Goal: Information Seeking & Learning: Learn about a topic

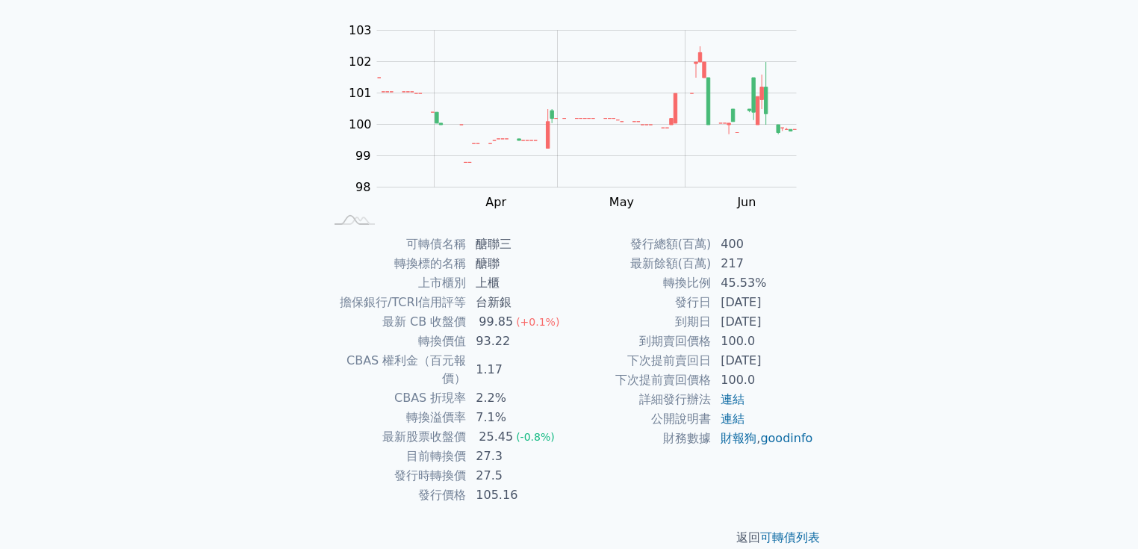
scroll to position [143, 0]
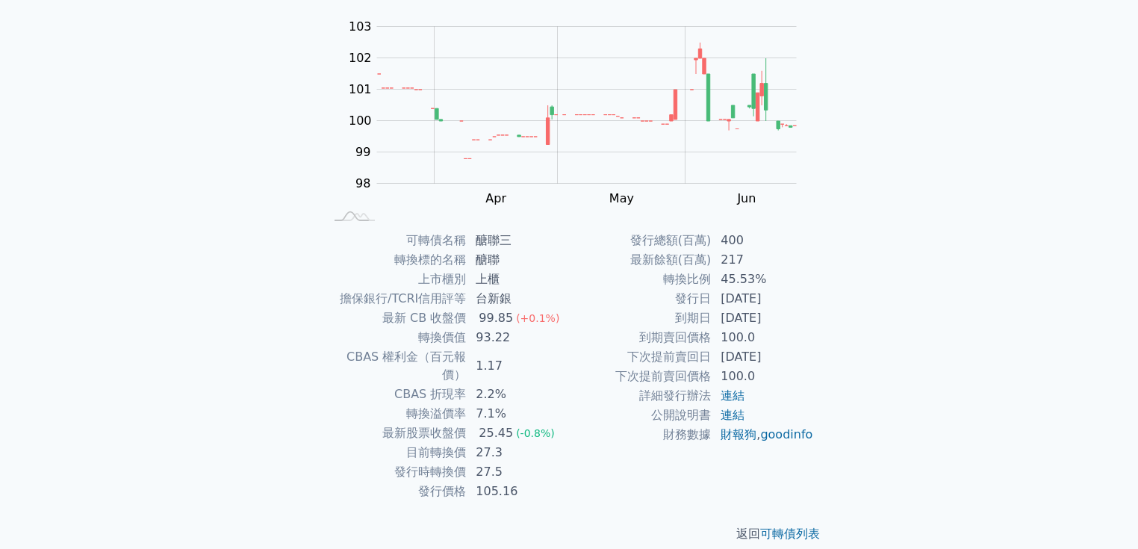
drag, startPoint x: 715, startPoint y: 315, endPoint x: 783, endPoint y: 320, distance: 68.9
click at [783, 320] on td "2025-06-27" at bounding box center [763, 317] width 102 height 19
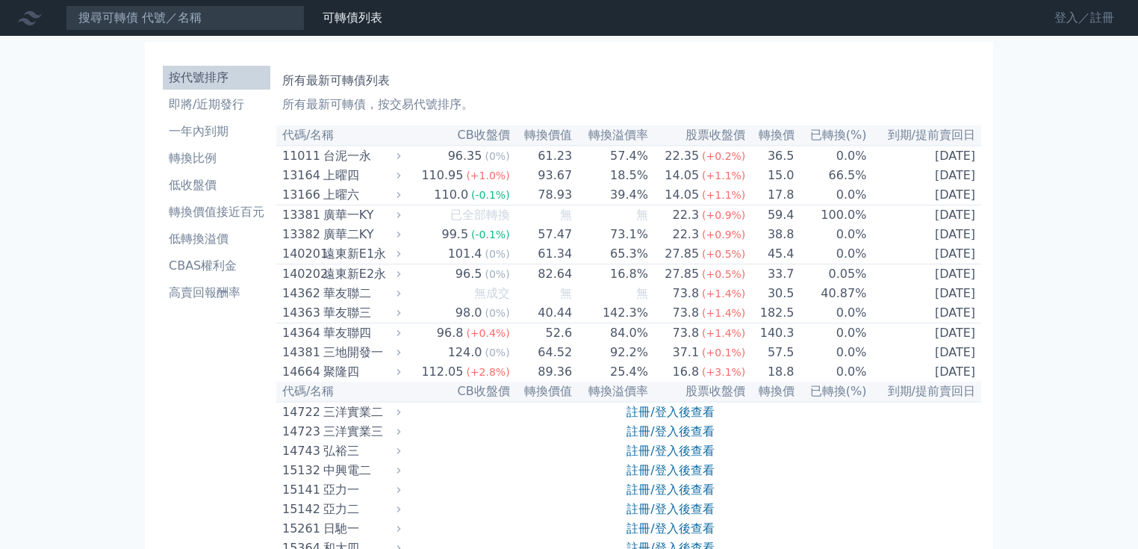
click at [1081, 16] on link "登入／註冊" at bounding box center [1085, 18] width 84 height 24
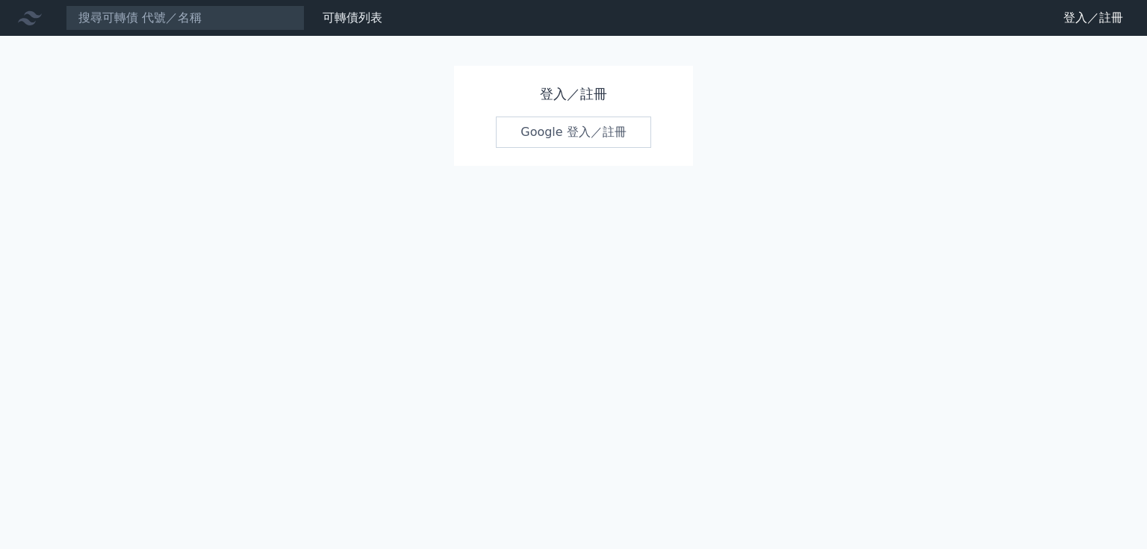
click at [611, 131] on link "Google 登入／註冊" at bounding box center [573, 131] width 155 height 31
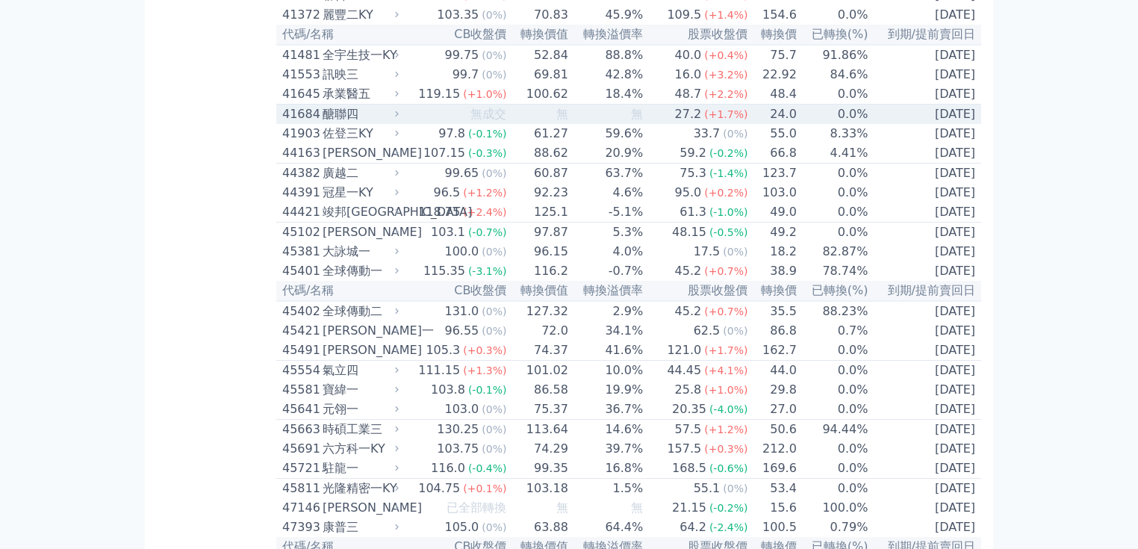
scroll to position [4063, 0]
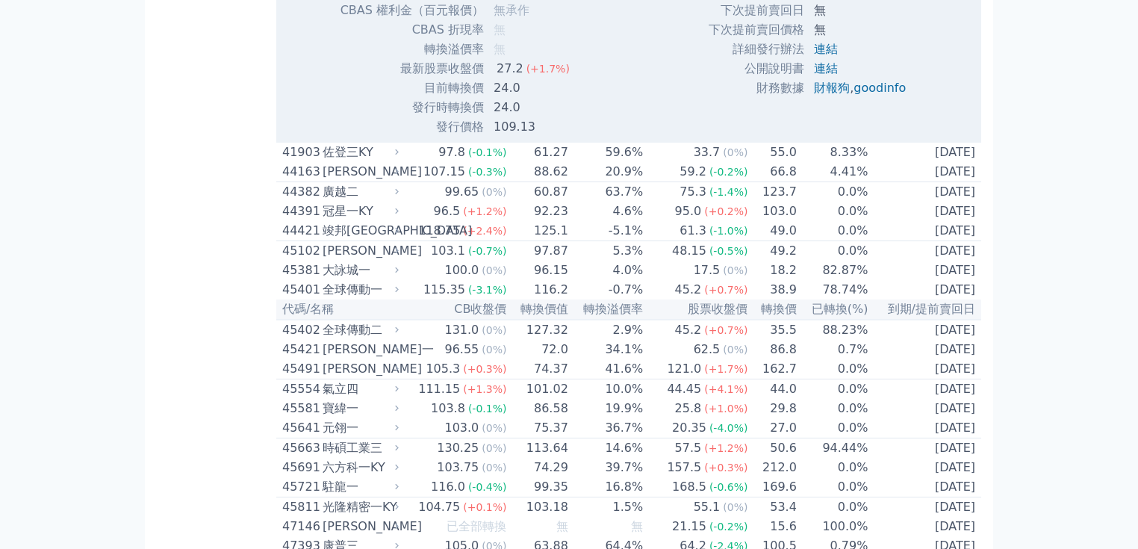
scroll to position [4421, 0]
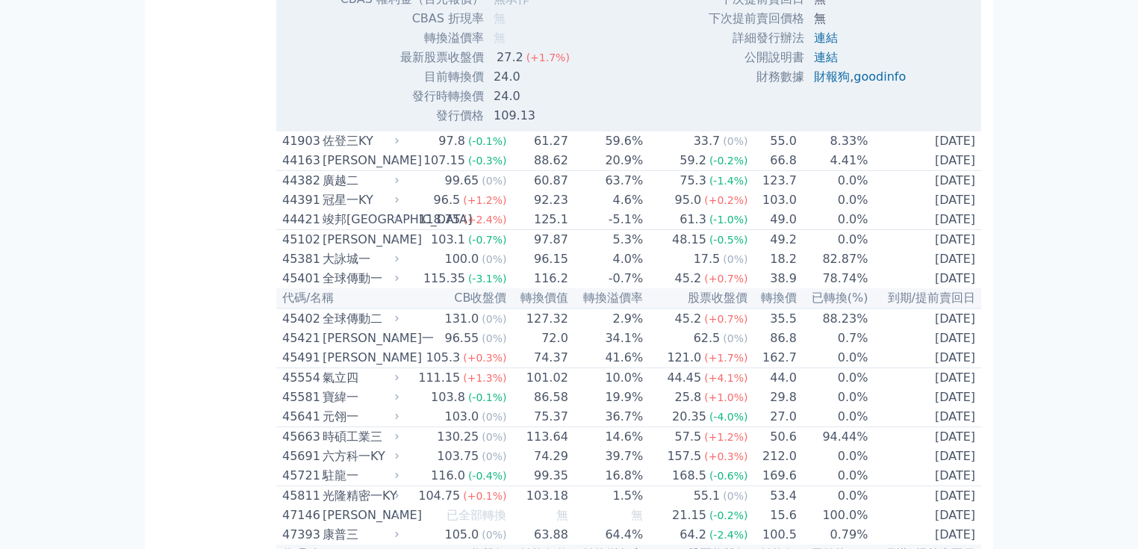
click at [176, 389] on div "按代號排序 即將/近期發行 一年內到期 轉換比例 低收盤價 轉換價值接近百元 低轉換溢價 CBAS權利金 高賣回報酬率" at bounding box center [216, 180] width 119 height 9083
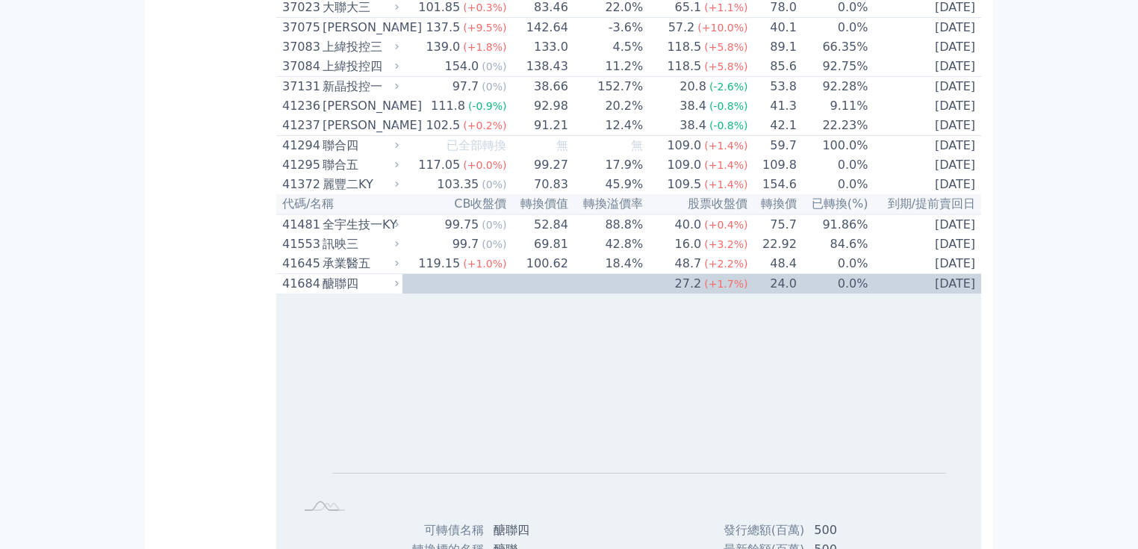
scroll to position [3764, 0]
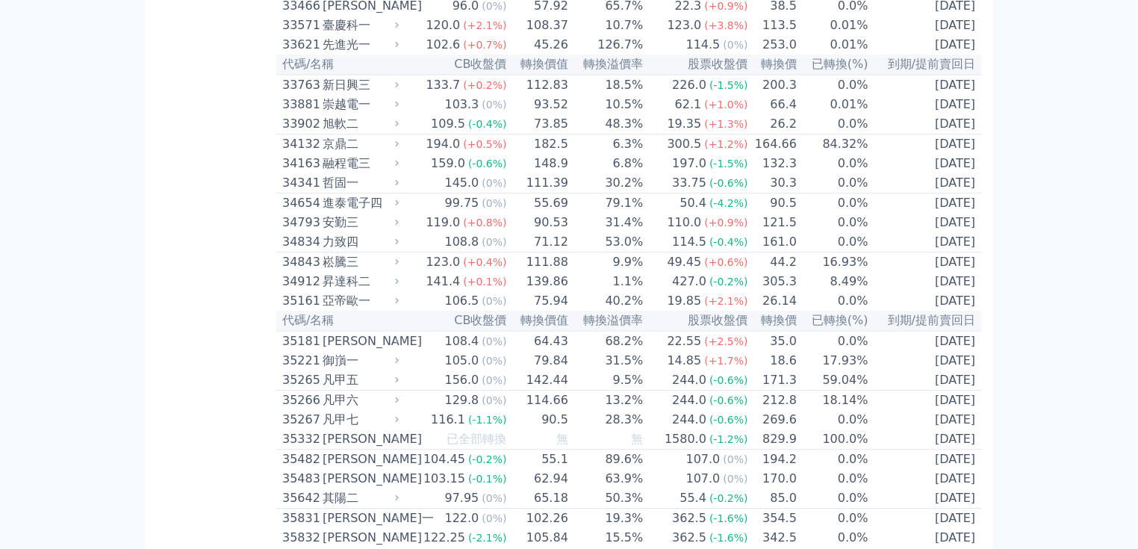
scroll to position [2868, 0]
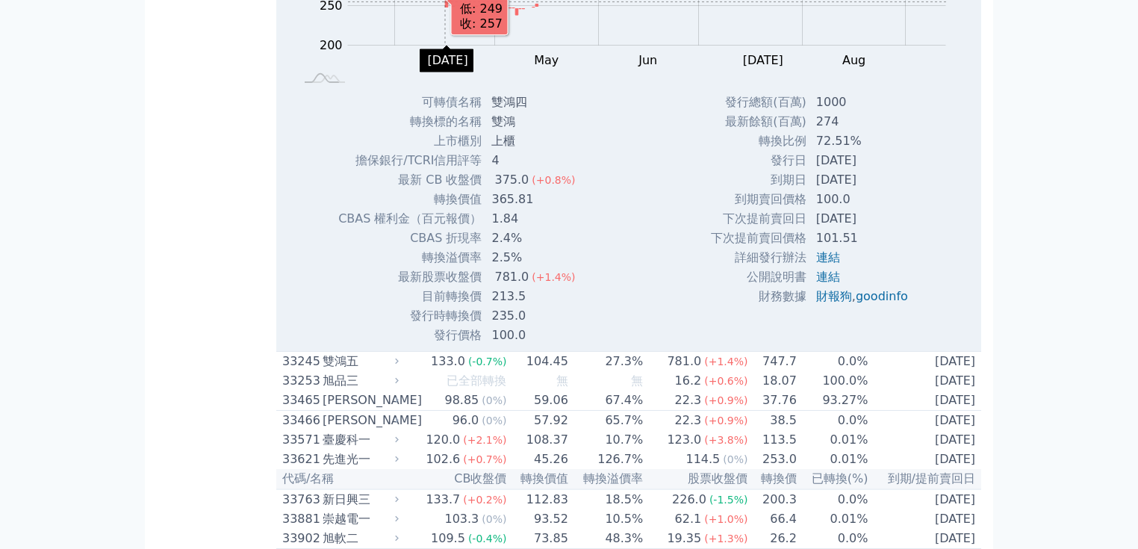
scroll to position [3047, 0]
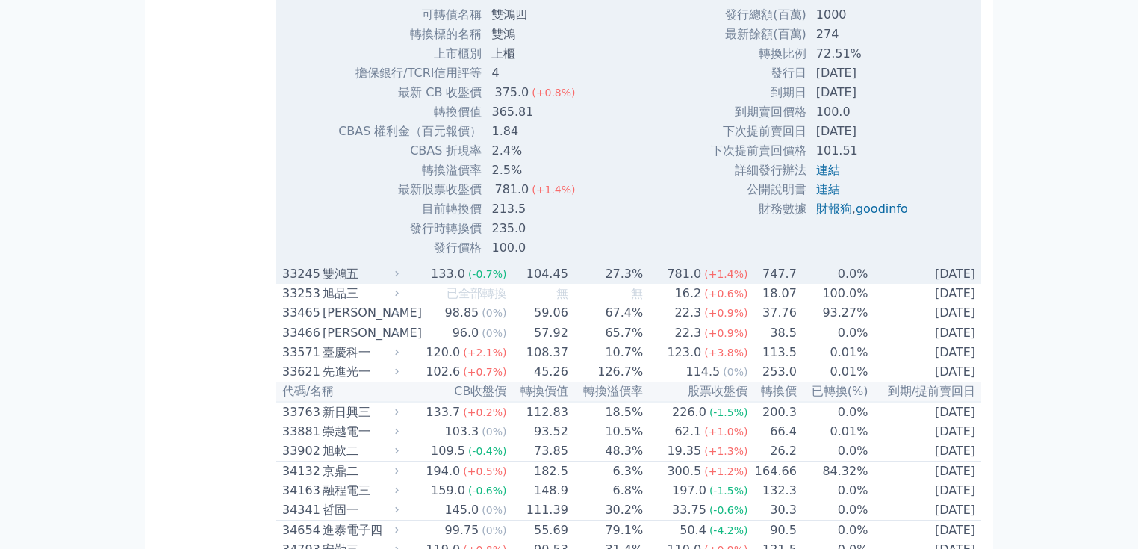
click at [508, 285] on td "104.45" at bounding box center [537, 274] width 61 height 20
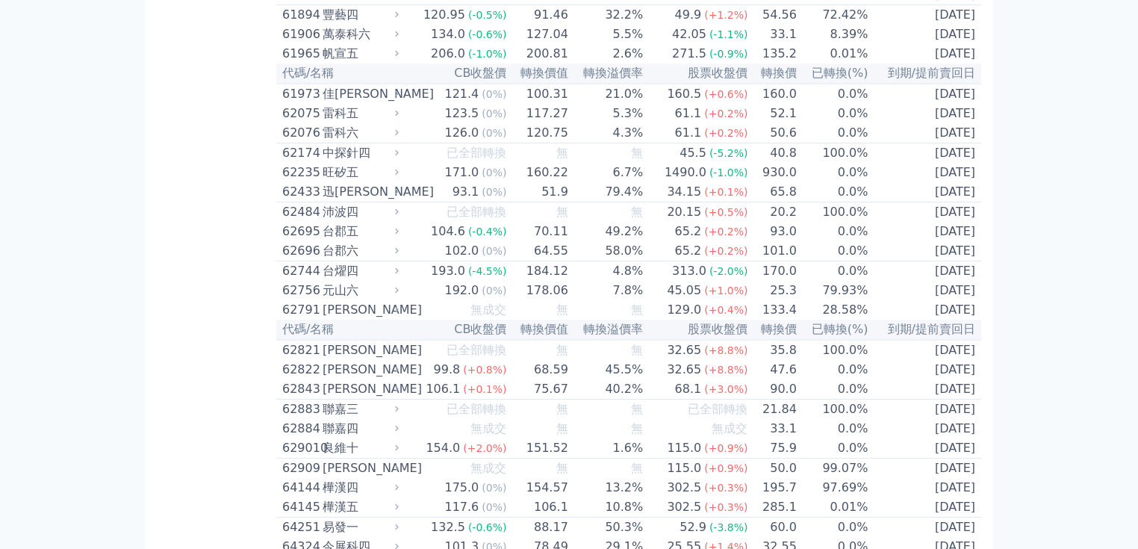
scroll to position [7647, 0]
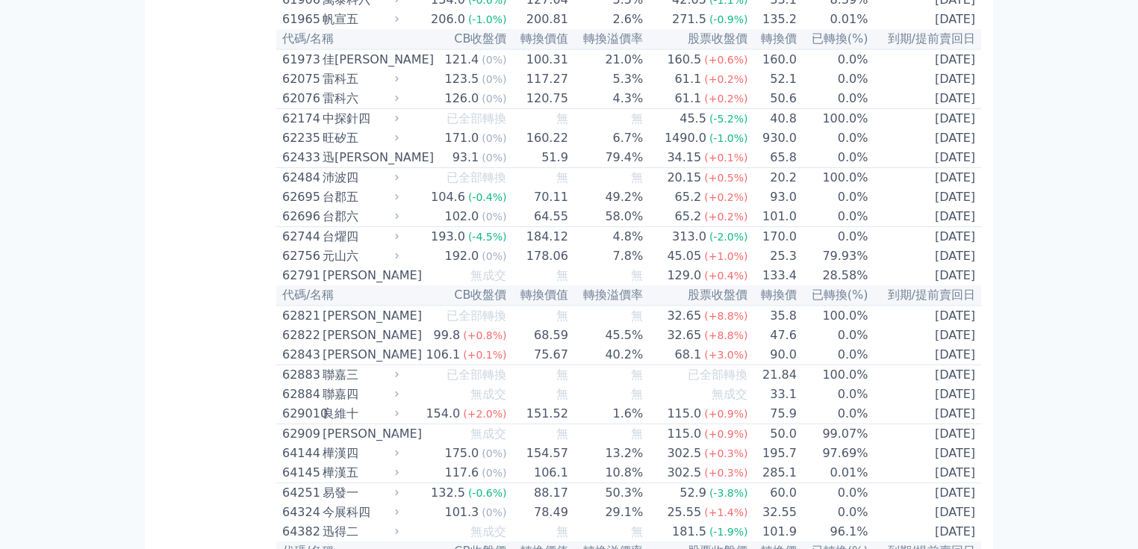
scroll to position [8245, 0]
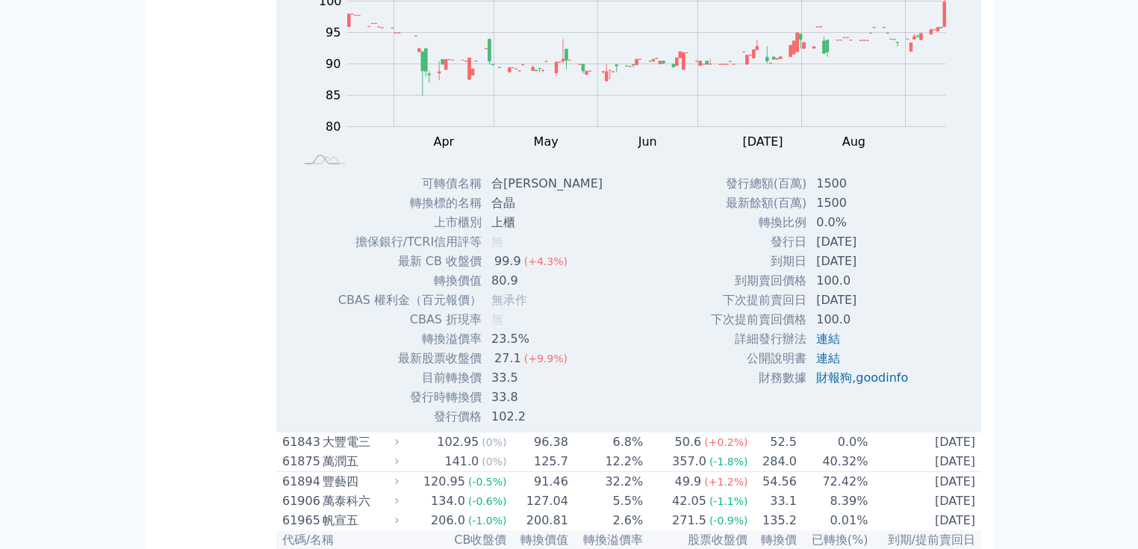
scroll to position [8125, 0]
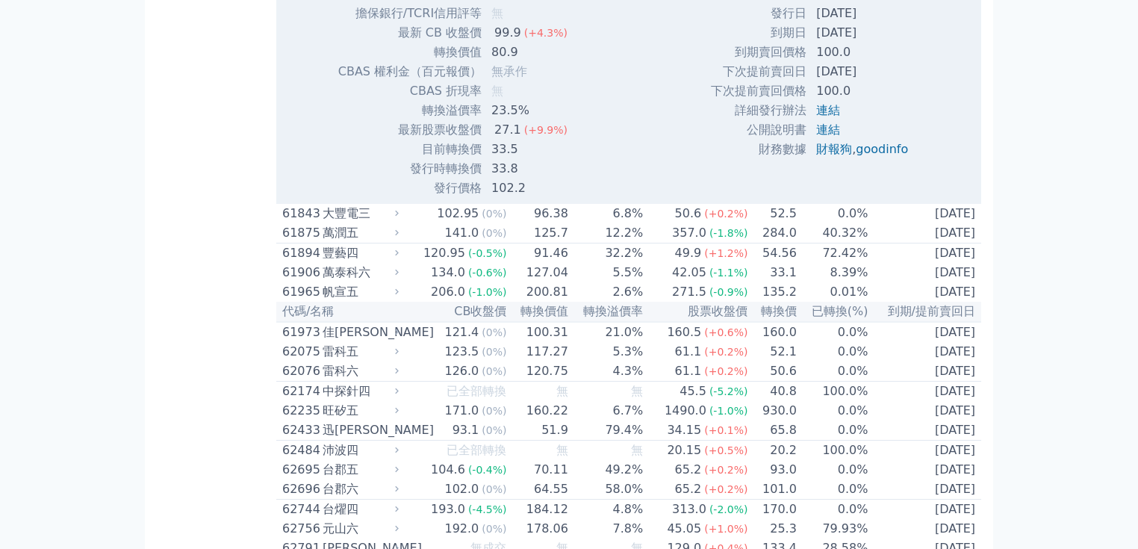
scroll to position [8483, 0]
